Goal: Task Accomplishment & Management: Complete application form

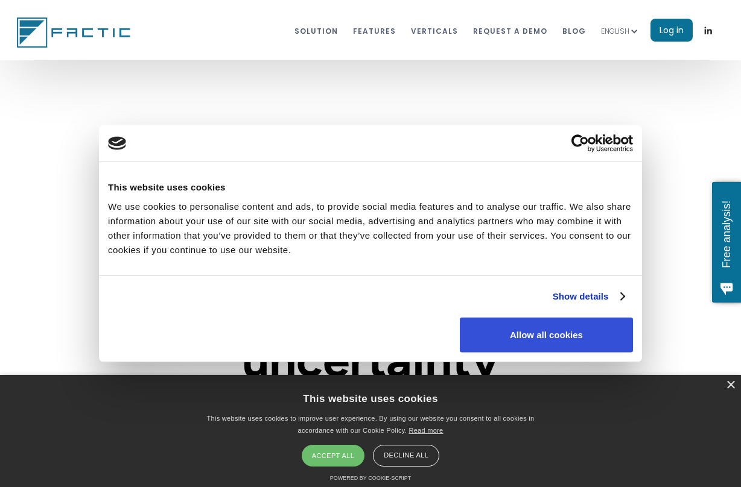
click at [540, 343] on button "Allow all cookies" at bounding box center [546, 334] width 173 height 35
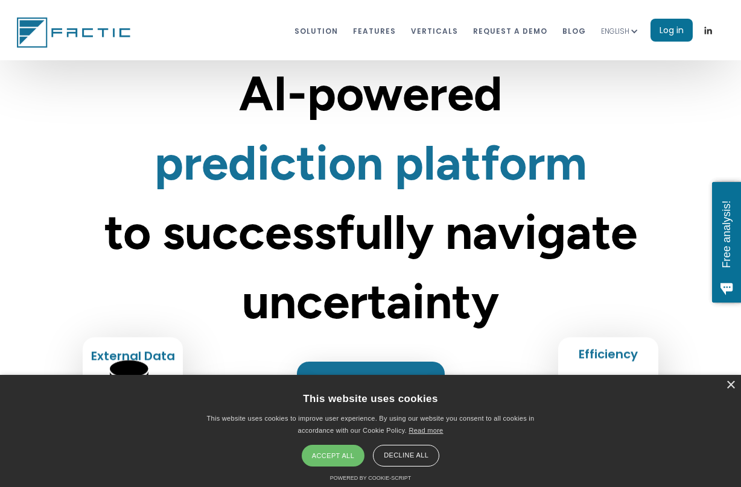
scroll to position [60, 0]
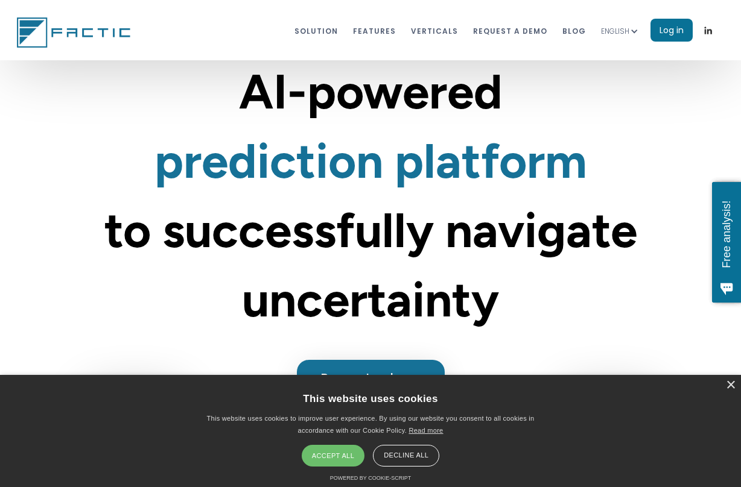
click at [320, 455] on div "Accept all" at bounding box center [333, 456] width 63 height 22
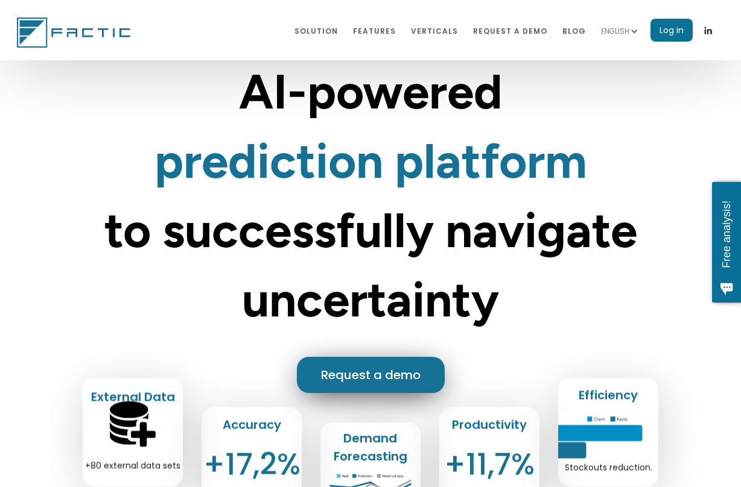
click at [382, 368] on link "Request a demo" at bounding box center [371, 375] width 148 height 36
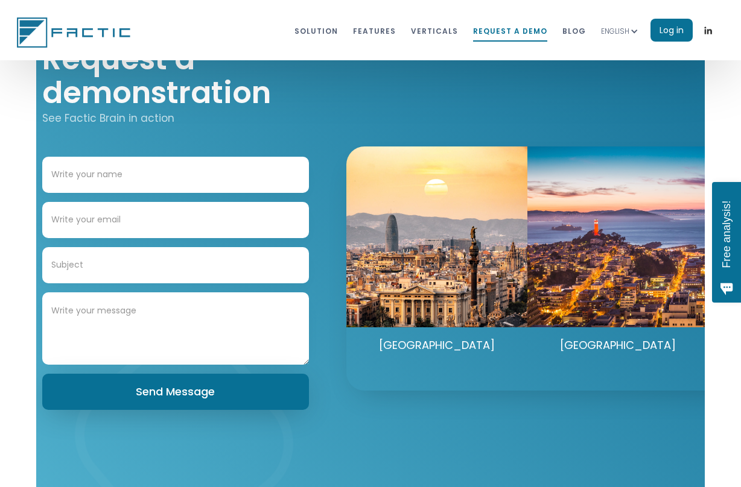
scroll to position [6258, 0]
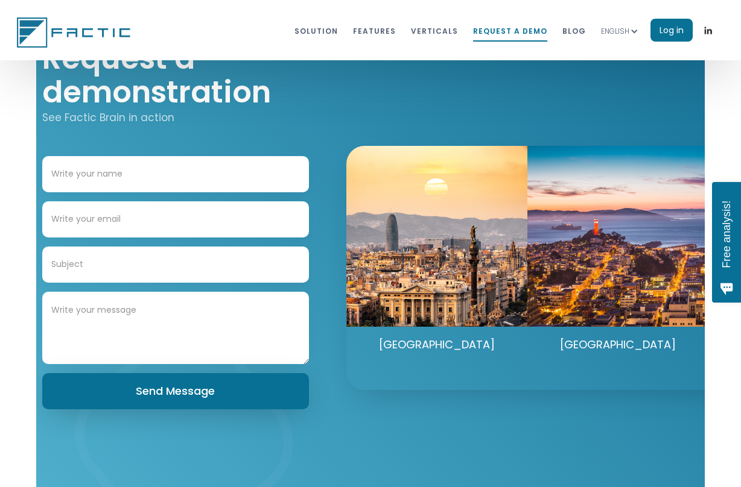
click at [202, 169] on input "Contact Form" at bounding box center [175, 174] width 267 height 36
type input "[PERSON_NAME]"
click at [143, 221] on input "Contact Form" at bounding box center [175, 219] width 267 height 36
type input "[EMAIL_ADDRESS][DOMAIN_NAME]"
type input "Demand planning demo"
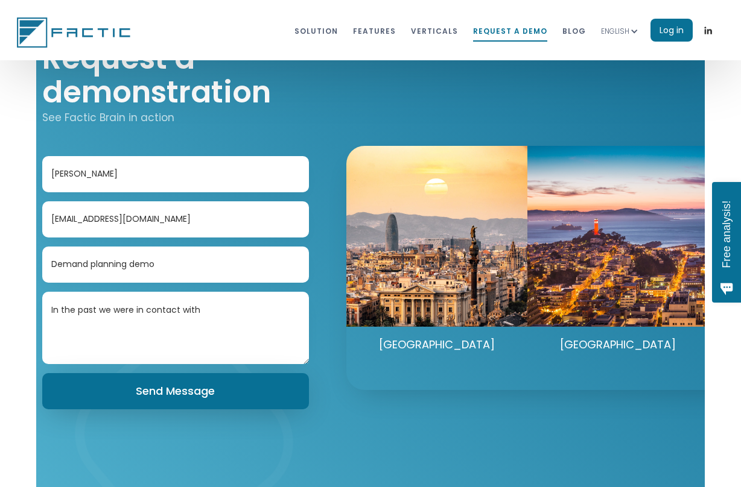
paste textarea "[EMAIL_ADDRESS][DOMAIN_NAME]"
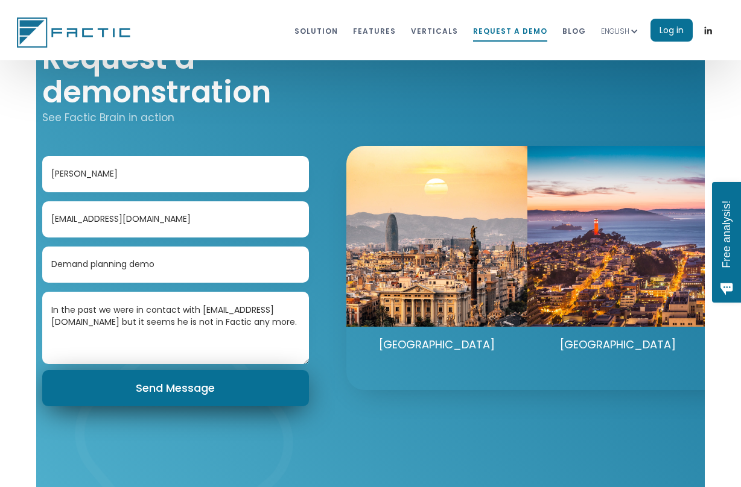
type textarea "In the past we were in contact with [EMAIL_ADDRESS][DOMAIN_NAME] but it seems h…"
click at [168, 392] on input "Send Message" at bounding box center [175, 388] width 267 height 36
type input "Please wait..."
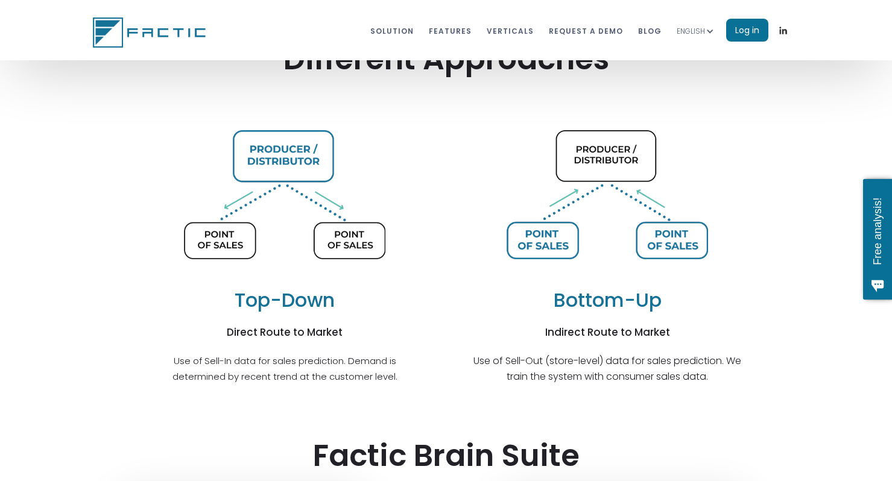
scroll to position [2900, 0]
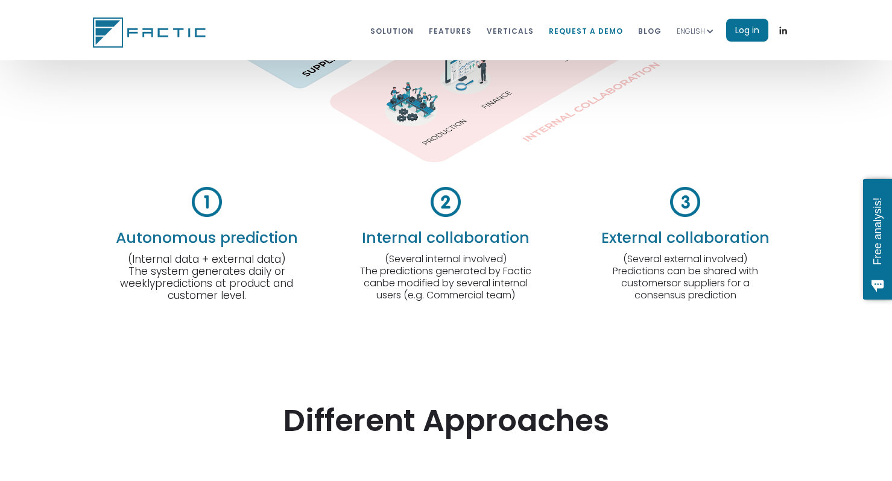
click at [589, 37] on link "REQUEST A DEMO" at bounding box center [586, 30] width 74 height 22
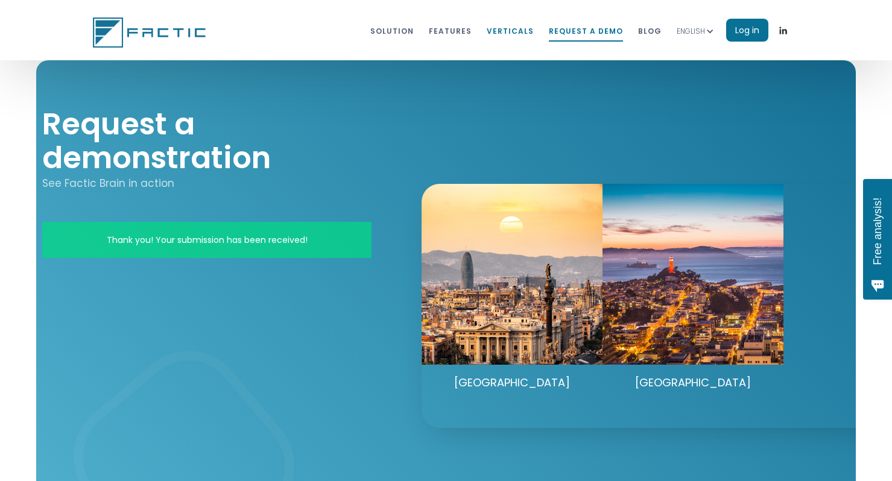
click at [516, 28] on link "VERTICALS" at bounding box center [510, 30] width 47 height 22
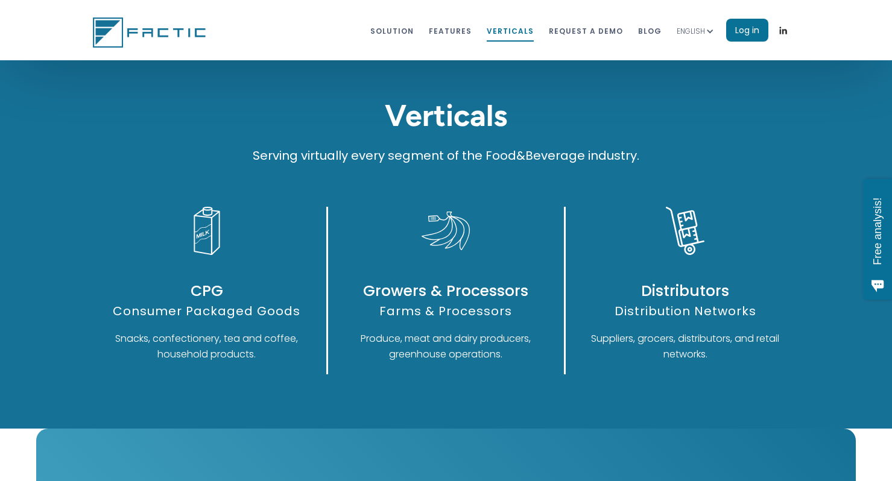
scroll to position [5961, 0]
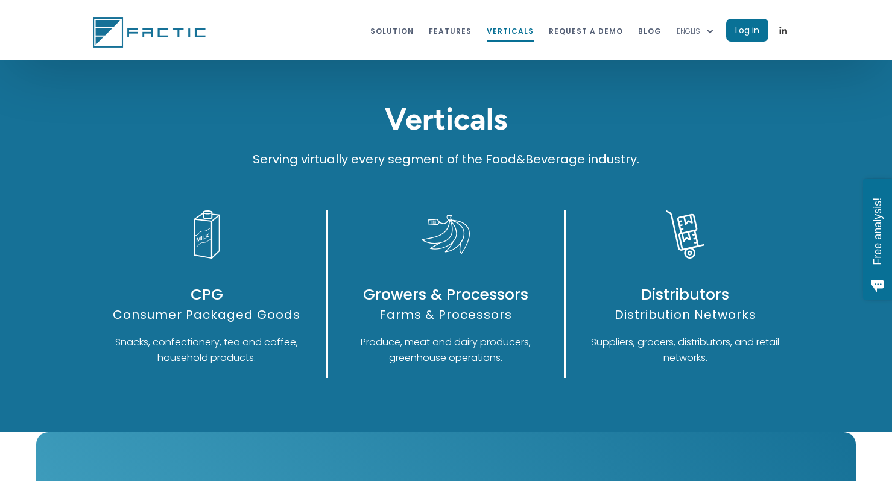
click at [207, 317] on div "Consumer Packaged Goods" at bounding box center [207, 315] width 215 height 16
click at [213, 233] on img at bounding box center [207, 234] width 48 height 48
click at [410, 33] on link "Solution" at bounding box center [391, 30] width 43 height 22
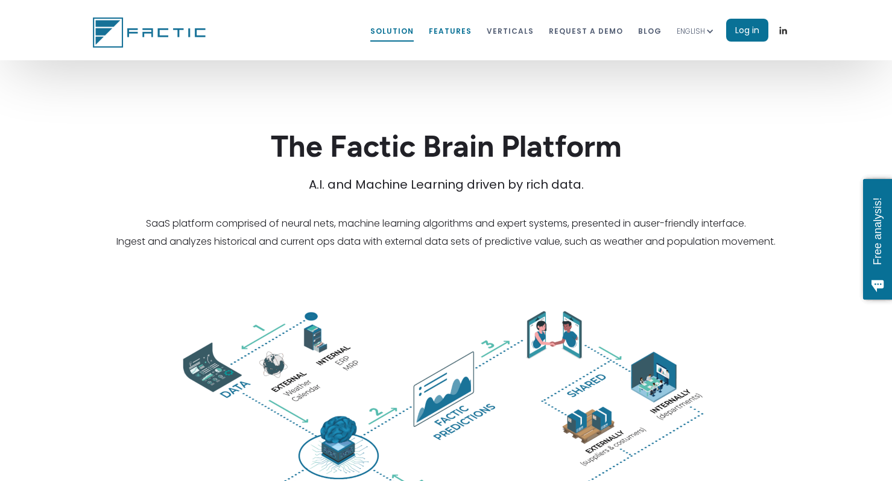
click at [456, 34] on link "features" at bounding box center [450, 30] width 43 height 22
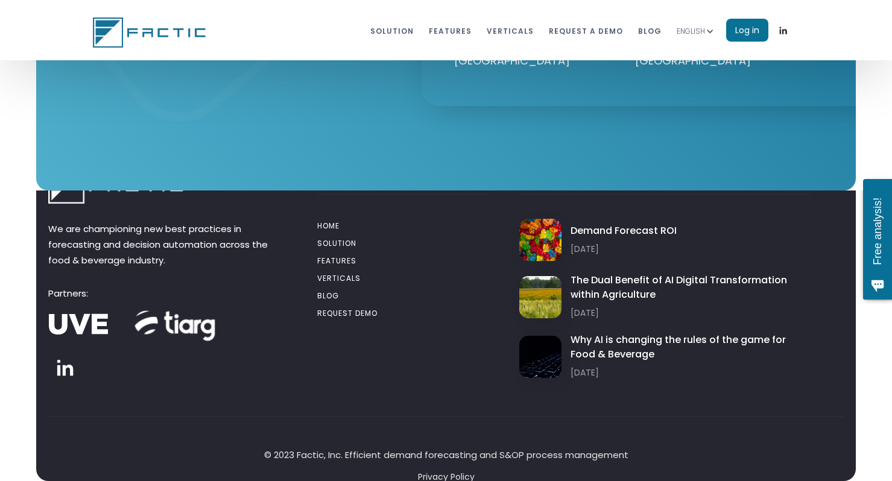
scroll to position [6730, 0]
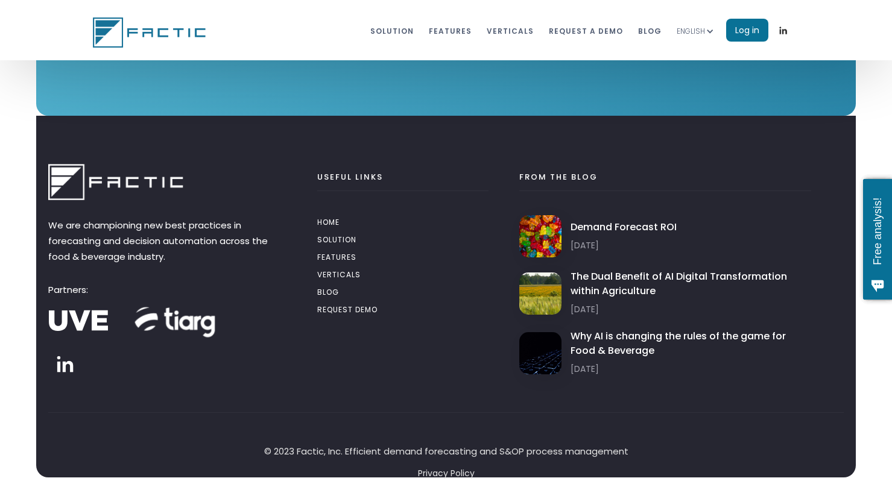
click at [740, 253] on span "Free analysis!" at bounding box center [877, 231] width 12 height 80
